Goal: Task Accomplishment & Management: Manage account settings

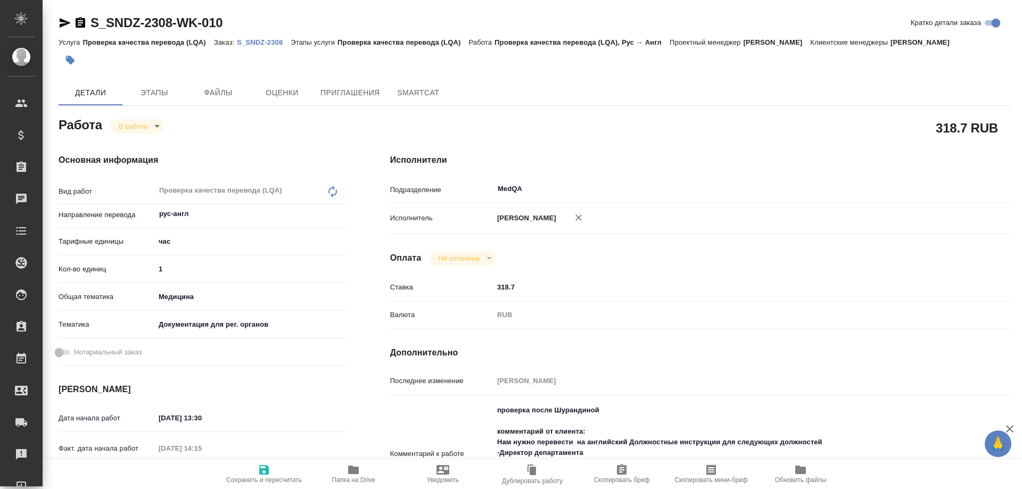
click at [262, 43] on p "S_SNDZ-2308" at bounding box center [264, 42] width 54 height 8
click at [345, 476] on span "Папка на Drive" at bounding box center [353, 473] width 77 height 20
click at [262, 474] on icon "button" at bounding box center [264, 470] width 10 height 10
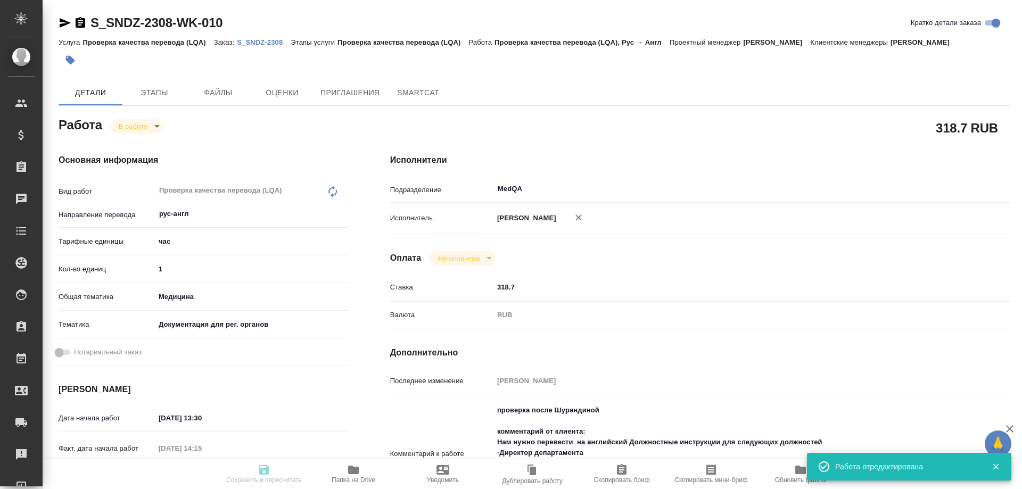
type input "inProgress"
type input "рус-англ"
type input "5a8b1489cc6b4906c91bfd93"
type input "1"
type input "med"
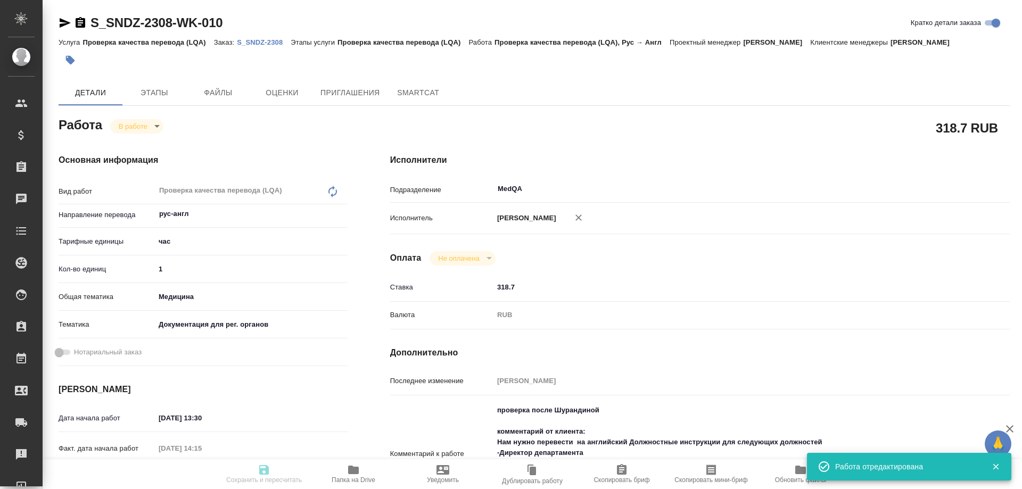
type input "5f647205b73bc97568ca66c6"
type input "[DATE] 13:30"
type input "[DATE] 14:15"
type input "[DATE] 15:00"
type input "[DATE] 17:00"
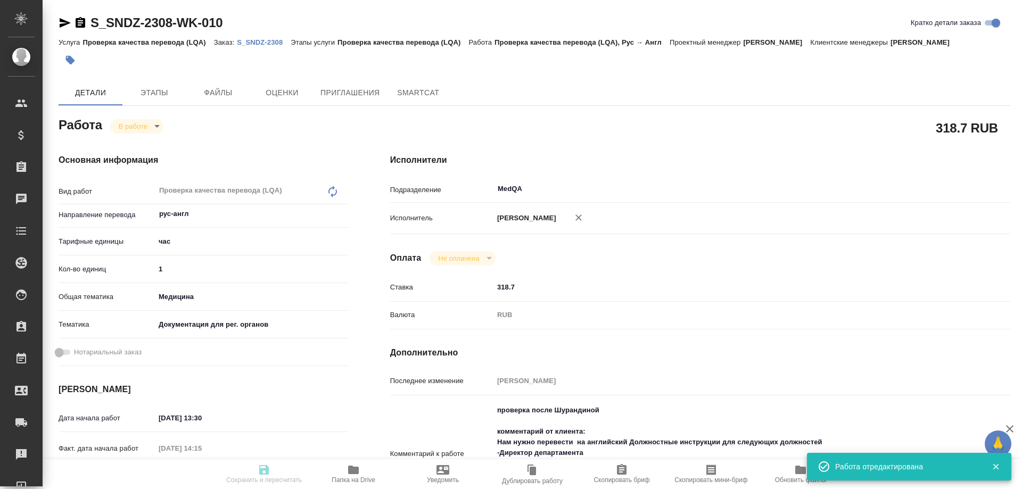
type input "MedQA"
type input "notPayed"
type input "318.7"
type input "RUB"
type input "[PERSON_NAME]"
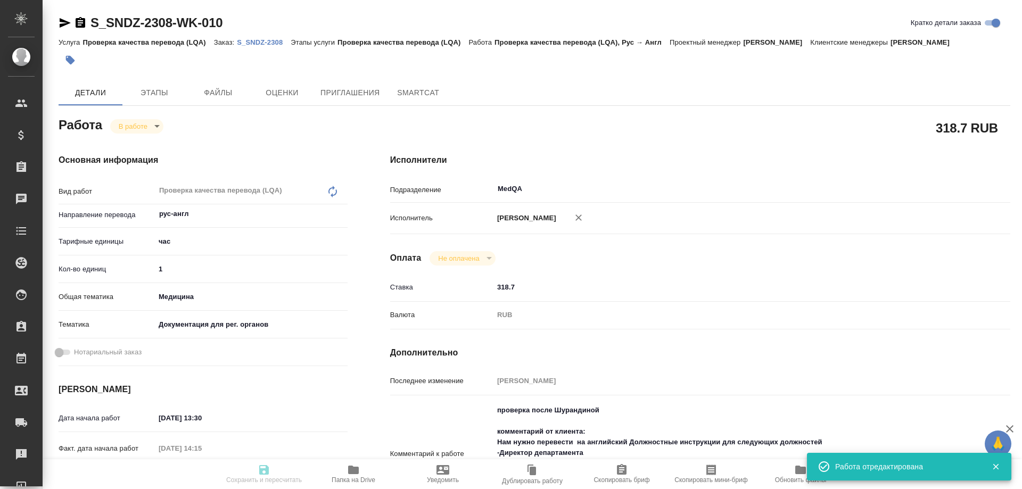
type input "S_SNDZ-2308"
type input "Проверка качества перевода (LQA)"
type input "[PERSON_NAME]"
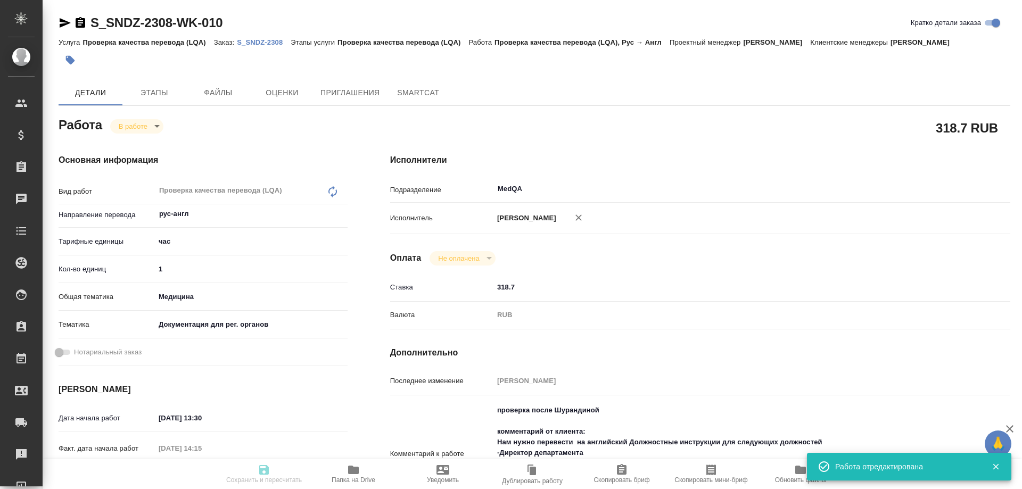
type input "/Clients/Sandoz/Orders/S_SNDZ-2308"
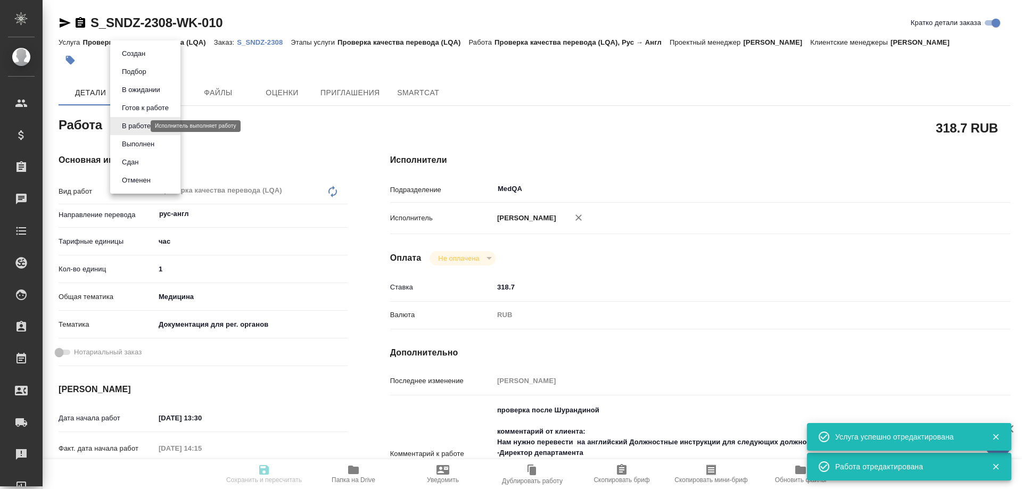
click at [142, 128] on body "🙏 .cls-1 fill:#fff; AWATERA [PERSON_NAME] Спецификации Заказы 0 Чаты Todo Проек…" at bounding box center [511, 244] width 1022 height 489
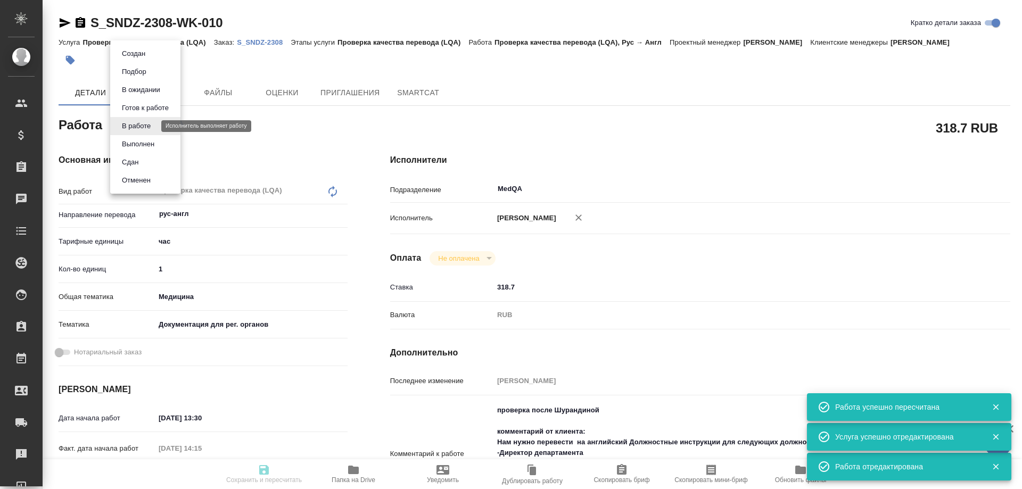
type input "inProgress"
type input "рус-англ"
type input "5a8b1489cc6b4906c91bfd93"
type input "1"
type input "med"
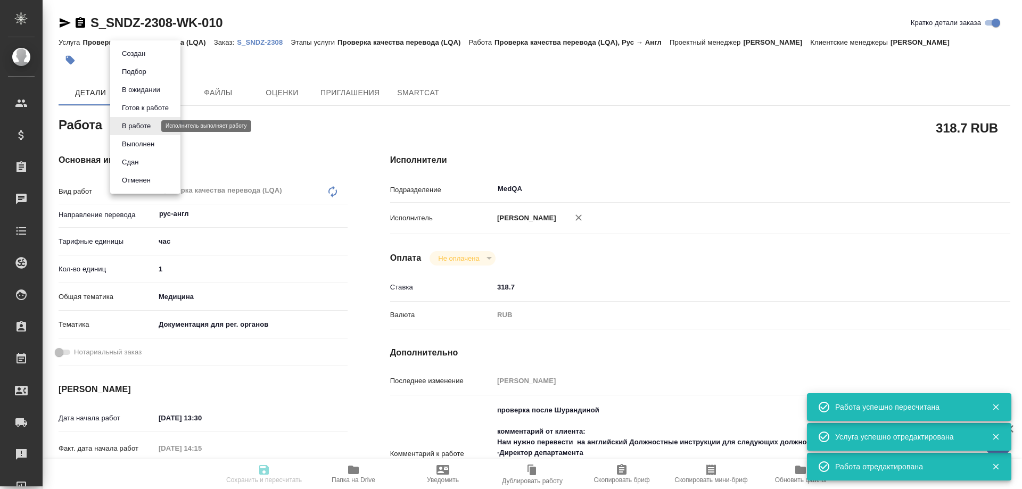
type input "5f647205b73bc97568ca66c6"
type input "[DATE] 13:30"
type input "[DATE] 14:15"
type input "[DATE] 15:00"
type input "[DATE] 17:00"
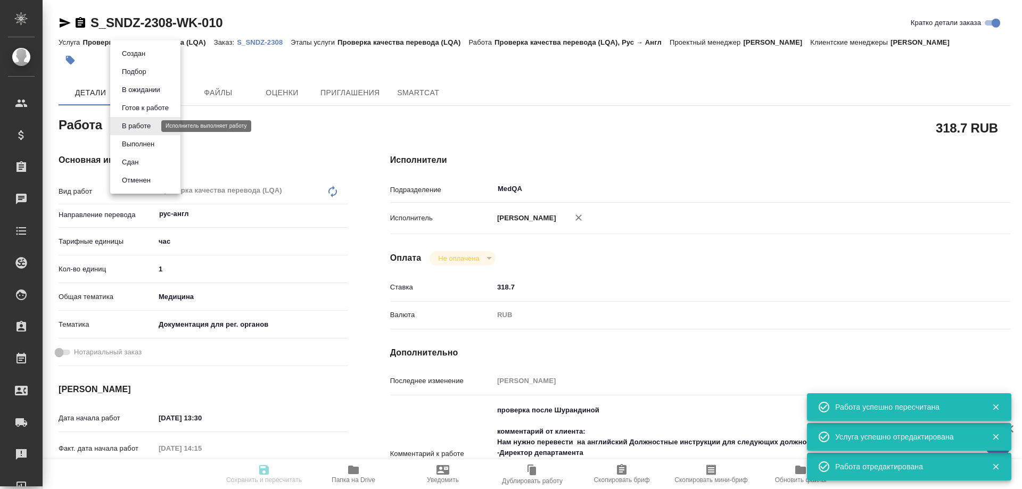
type input "MedQA"
type input "notPayed"
type input "318.7"
type input "RUB"
type input "[PERSON_NAME]"
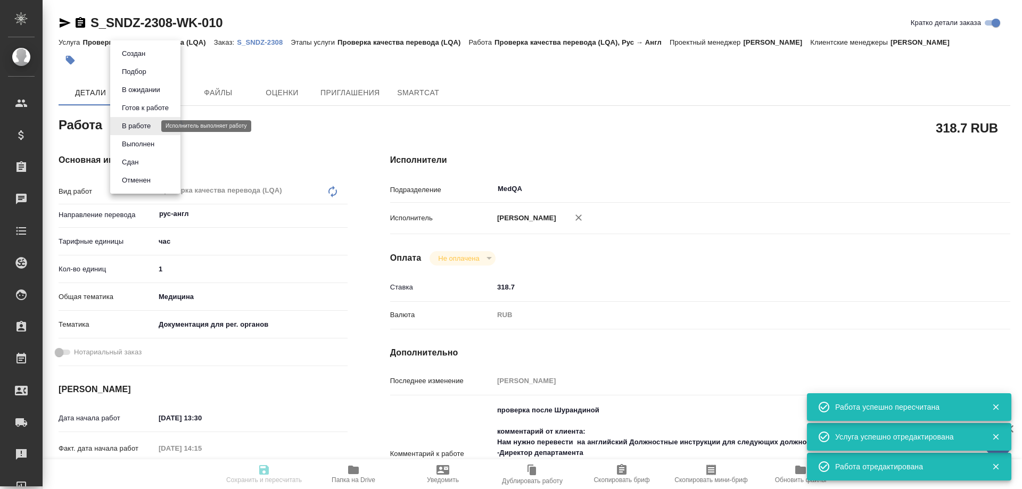
type input "S_SNDZ-2308"
type input "Проверка качества перевода (LQA)"
type input "[PERSON_NAME]"
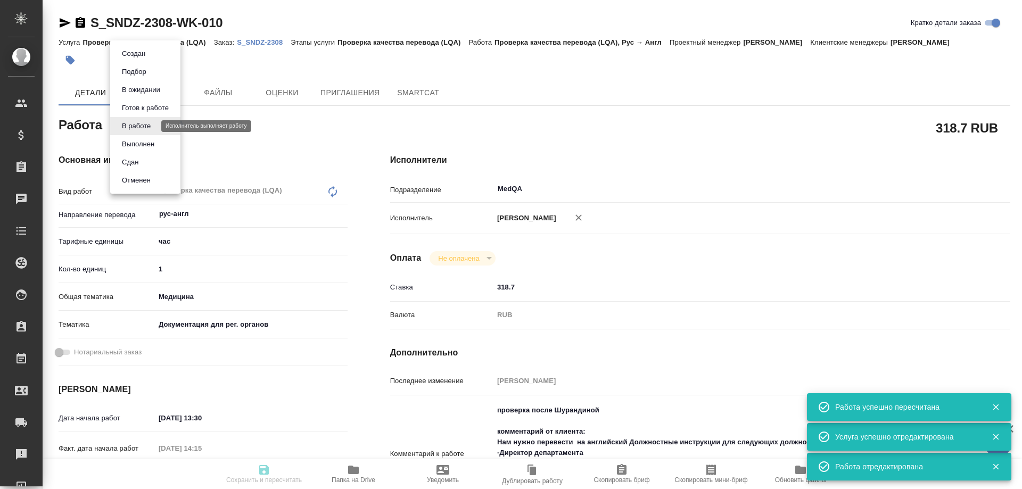
type input "/Clients/Sandoz/Orders/S_SNDZ-2308"
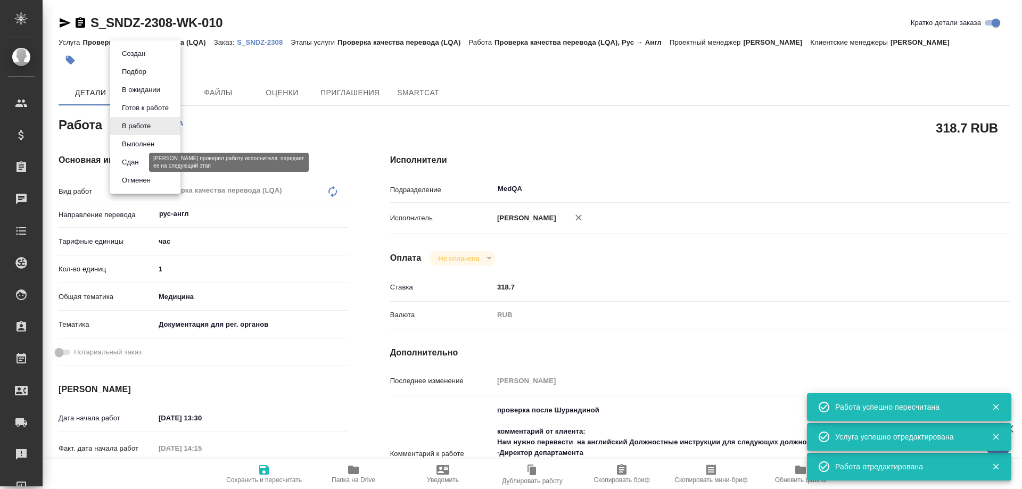
click at [132, 161] on button "Сдан" at bounding box center [130, 162] width 23 height 12
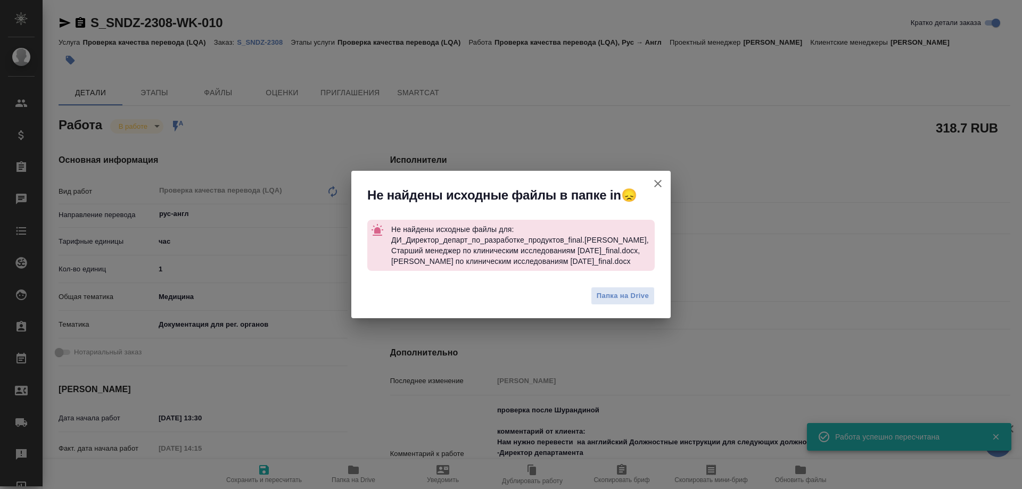
type textarea "x"
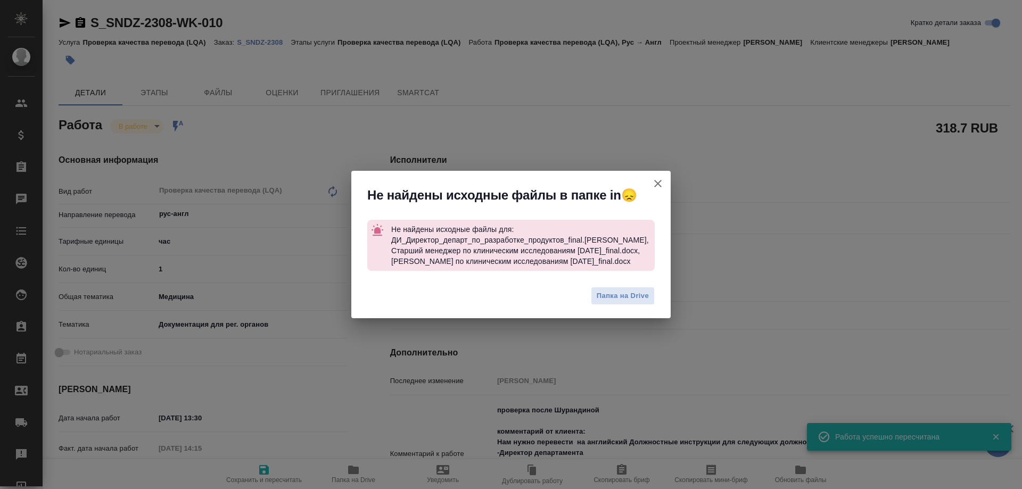
type textarea "x"
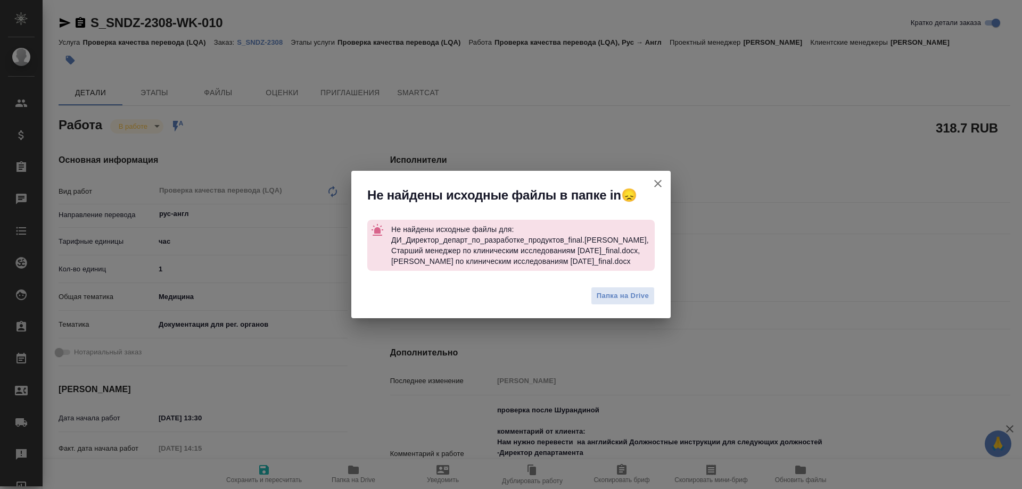
click at [661, 184] on icon "button" at bounding box center [657, 183] width 13 height 13
type textarea "x"
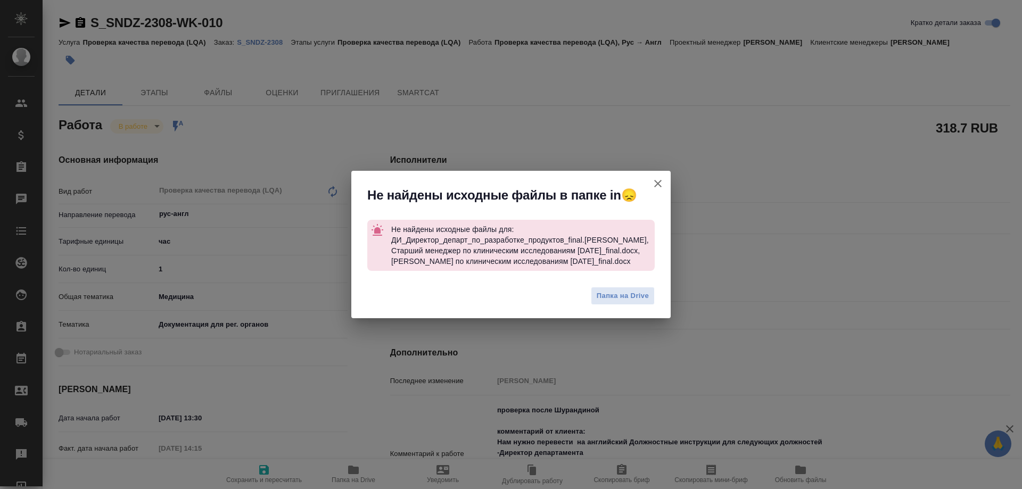
type textarea "x"
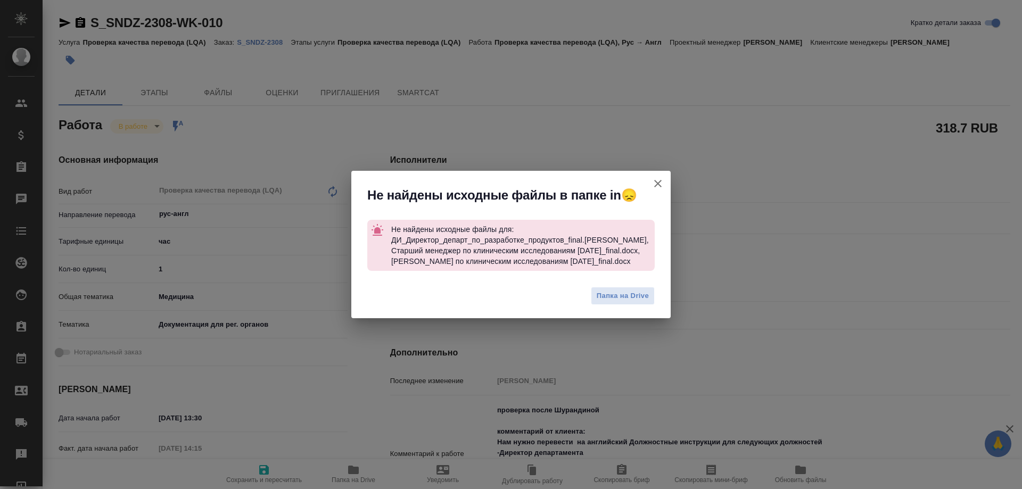
type textarea "x"
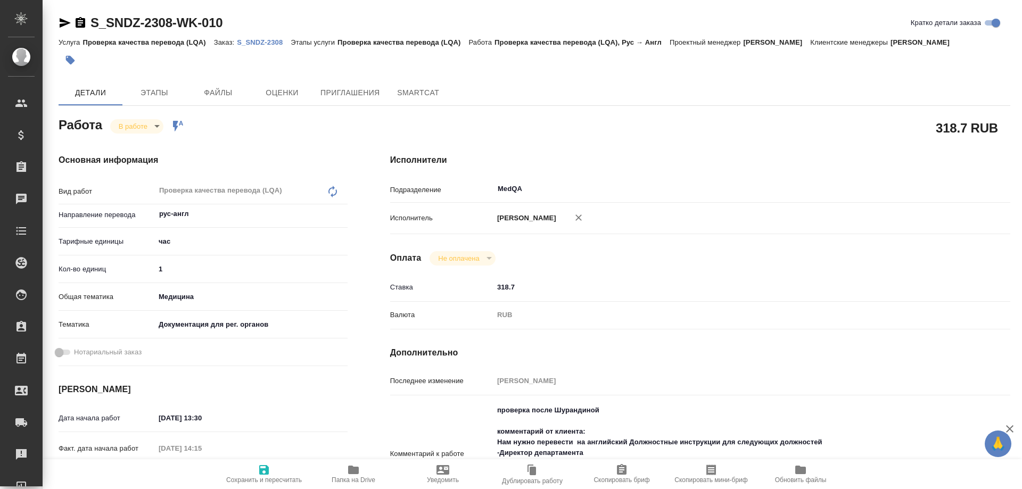
click at [152, 128] on body "🙏 .cls-1 fill:#fff; AWATERA [PERSON_NAME] Спецификации Заказы 0 Чаты Todo Проек…" at bounding box center [511, 244] width 1022 height 489
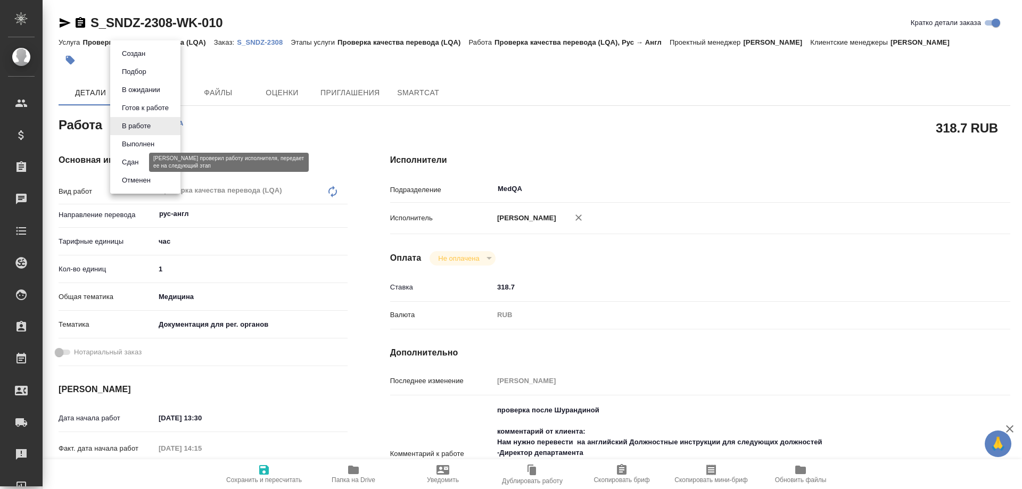
click at [140, 157] on button "Сдан" at bounding box center [130, 162] width 23 height 12
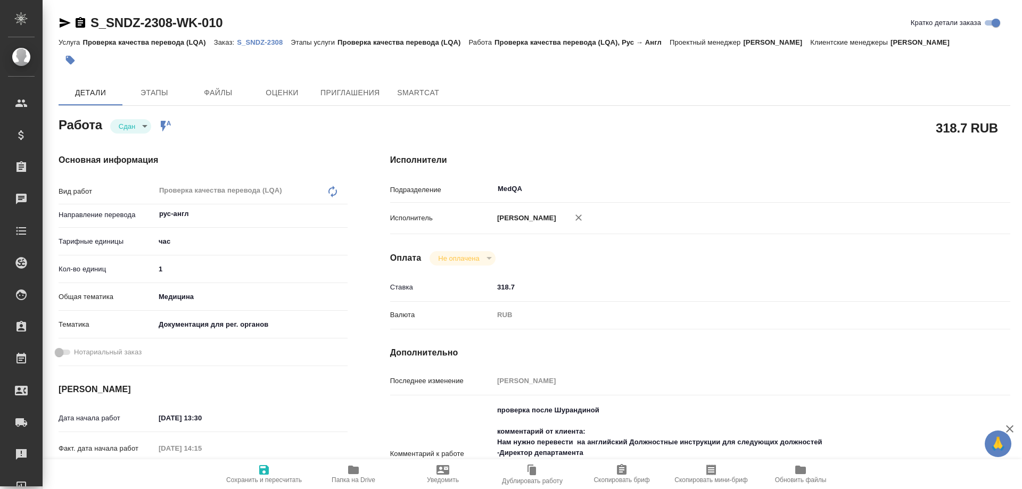
type textarea "x"
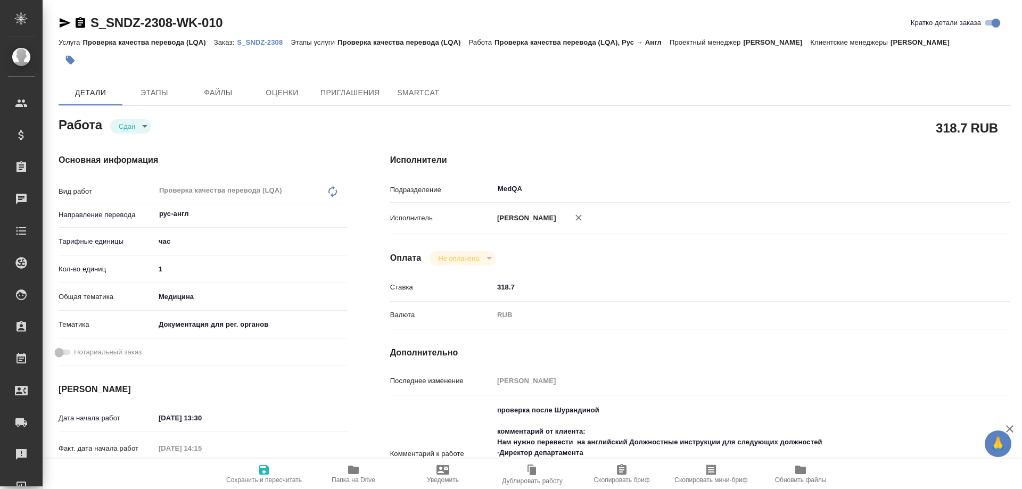
type textarea "x"
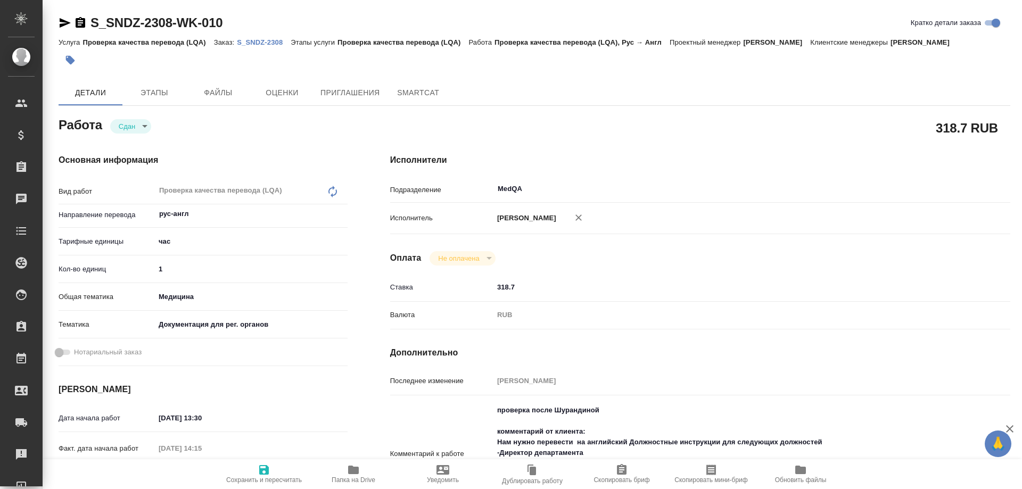
type textarea "x"
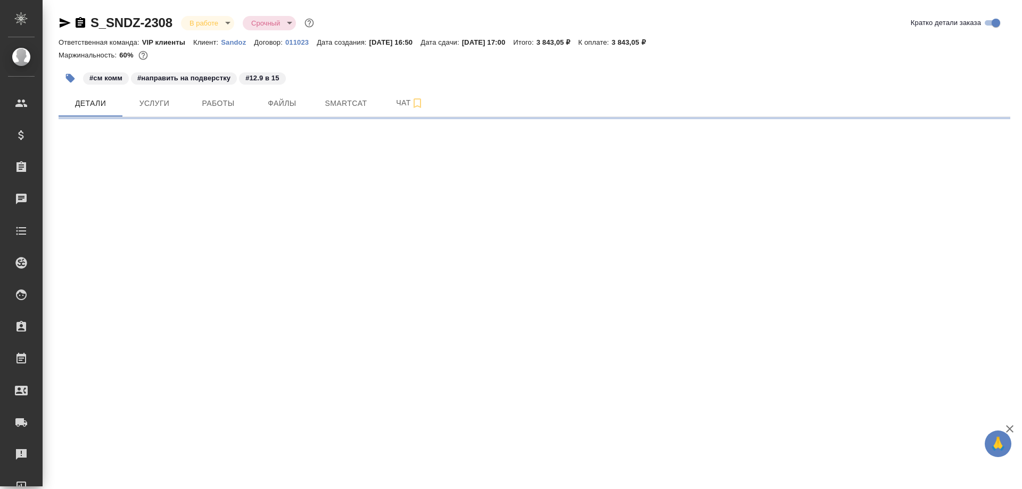
select select "RU"
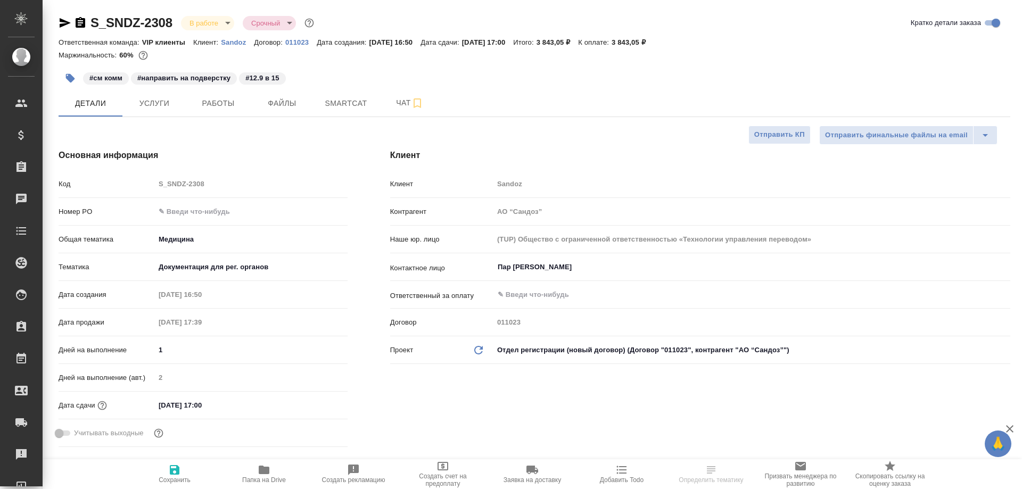
type textarea "x"
type input "[PERSON_NAME]"
type input "Комаров Роман"
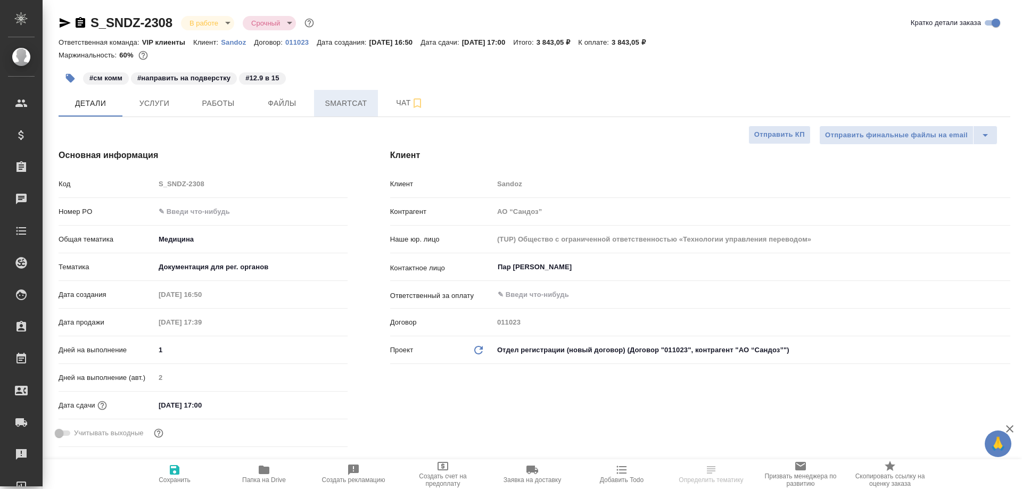
click at [336, 105] on span "Smartcat" at bounding box center [345, 103] width 51 height 13
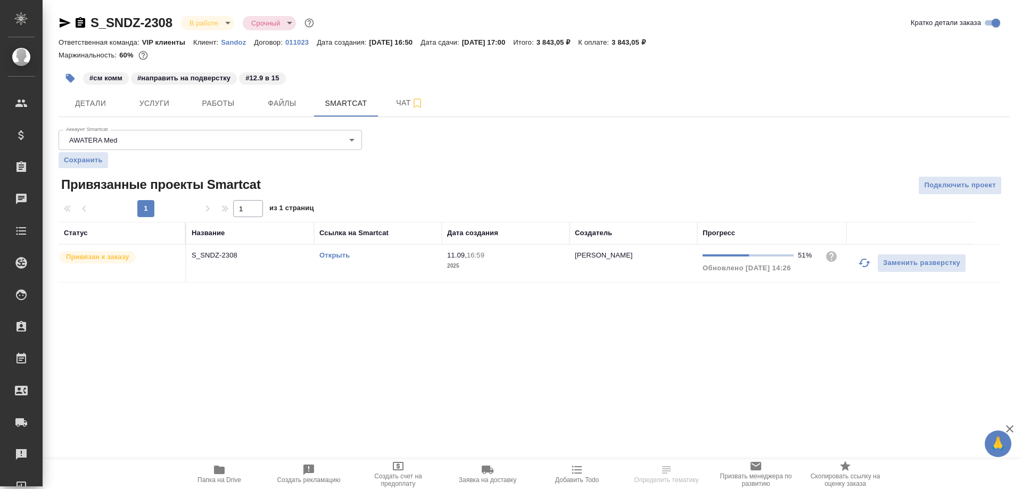
click at [336, 256] on link "Открыть" at bounding box center [334, 255] width 30 height 8
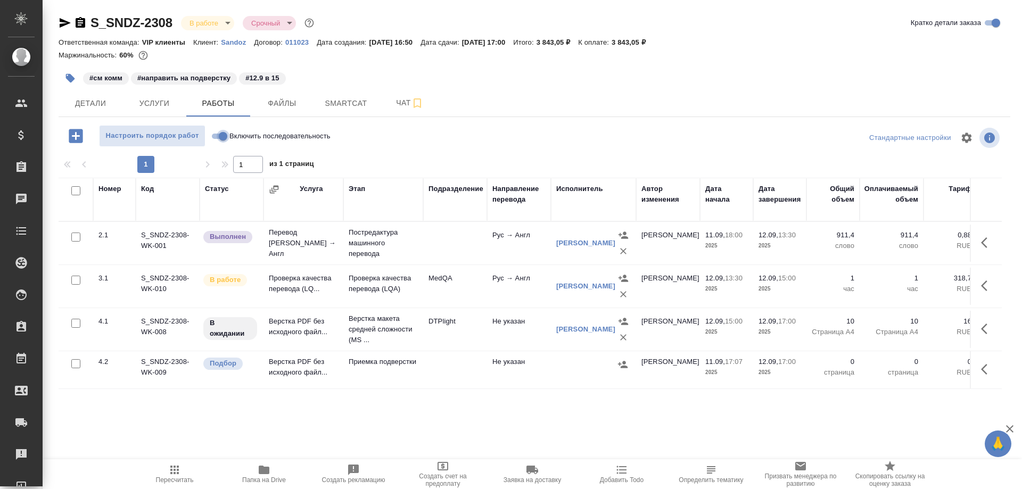
click at [218, 135] on input "Включить последовательность" at bounding box center [223, 136] width 38 height 13
checkbox input "true"
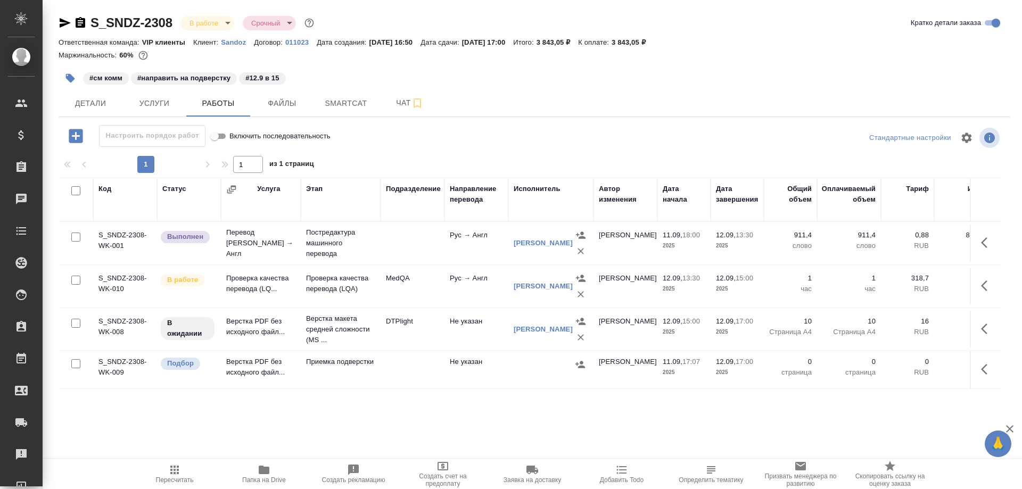
click at [223, 134] on input "Включить последовательность" at bounding box center [214, 136] width 38 height 13
checkbox input "false"
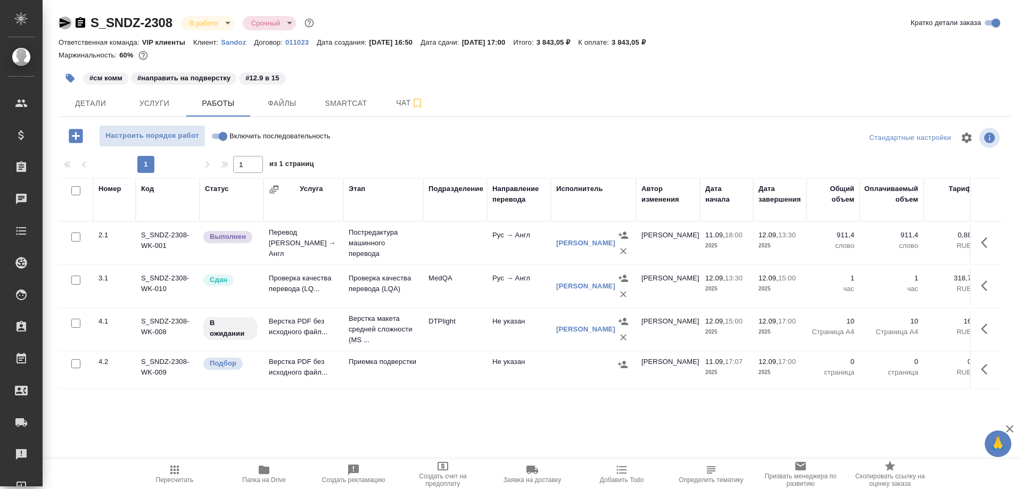
click at [65, 21] on icon "button" at bounding box center [65, 23] width 11 height 10
